Goal: Task Accomplishment & Management: Use online tool/utility

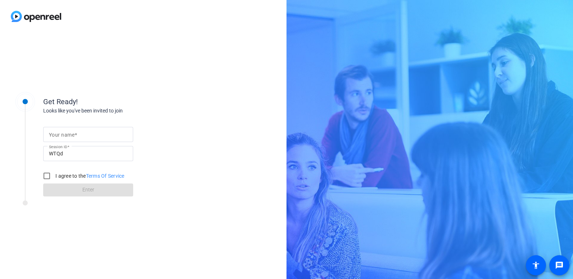
click at [60, 135] on mat-label "Your name" at bounding box center [62, 135] width 26 height 6
click at [60, 135] on input "Your name" at bounding box center [88, 134] width 78 height 9
type input "[PERSON_NAME]"
click at [45, 172] on input "I agree to the Terms Of Service" at bounding box center [47, 175] width 14 height 14
checkbox input "true"
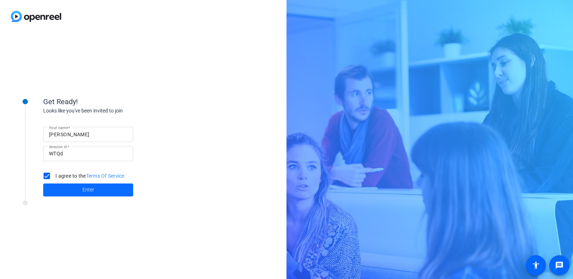
click at [80, 189] on span at bounding box center [88, 189] width 90 height 17
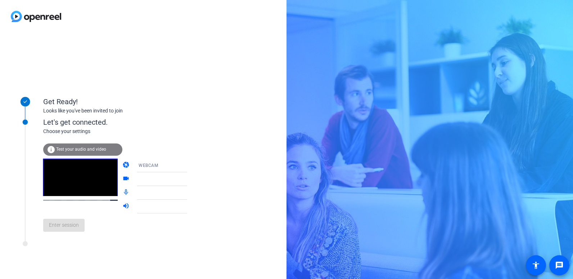
click at [77, 149] on span "Test your audio and video" at bounding box center [81, 148] width 50 height 5
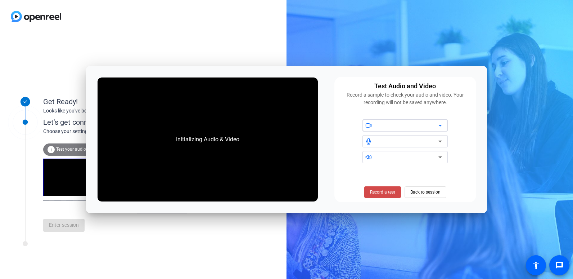
click at [379, 193] on span "Record a test" at bounding box center [382, 192] width 25 height 6
click at [390, 191] on span "Stop Testing (6s)" at bounding box center [382, 192] width 33 height 6
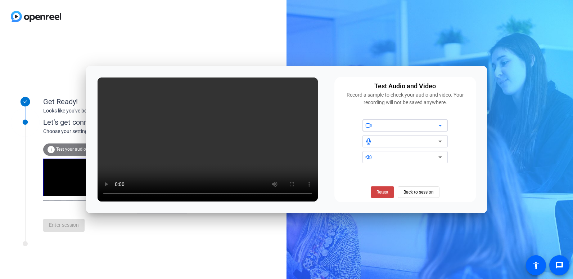
click at [440, 126] on icon at bounding box center [440, 126] width 4 height 2
click at [424, 191] on span "Back to session" at bounding box center [418, 192] width 30 height 14
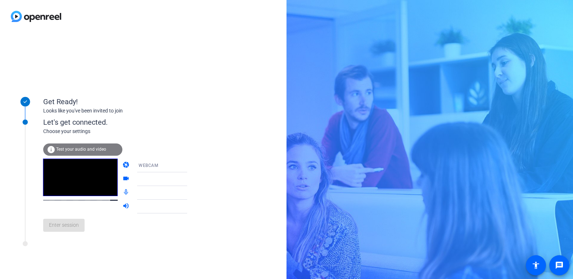
click at [54, 225] on div "Enter session" at bounding box center [122, 225] width 159 height 24
click at [69, 226] on span "Enter session" at bounding box center [64, 225] width 30 height 8
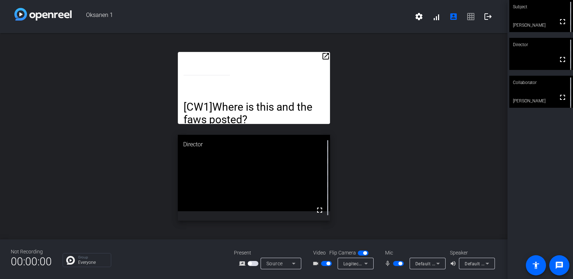
click at [326, 57] on mat-icon "open_in_new" at bounding box center [325, 56] width 9 height 9
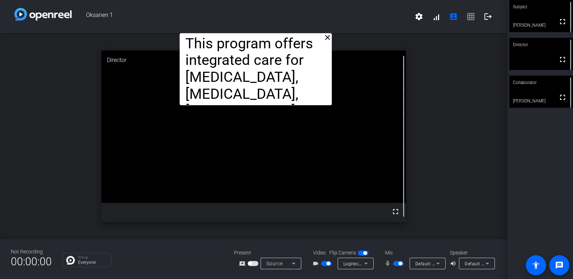
drag, startPoint x: 245, startPoint y: 47, endPoint x: 247, endPoint y: 20, distance: 27.8
click at [247, 20] on div "Oksanen 1 settings signal_cellular_alt account_box grid_on logout close Hi, I’m…" at bounding box center [253, 139] width 507 height 279
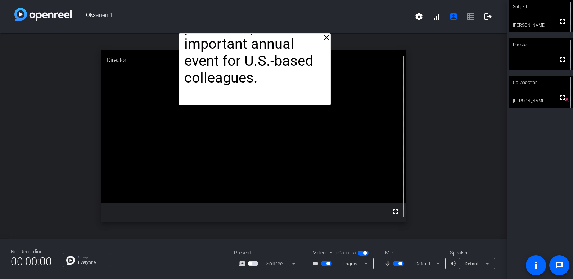
drag, startPoint x: 324, startPoint y: 101, endPoint x: 219, endPoint y: 53, distance: 115.3
